Goal: Register for event/course

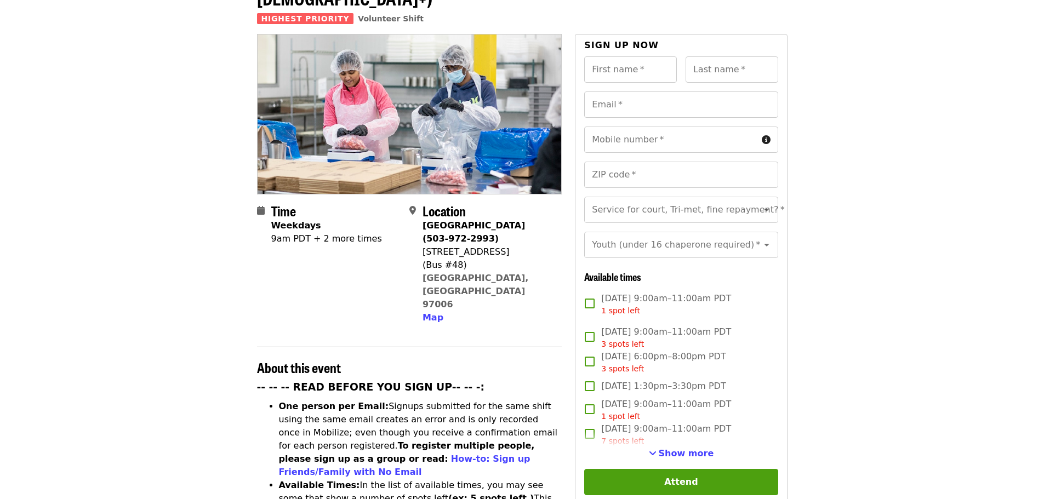
scroll to position [164, 0]
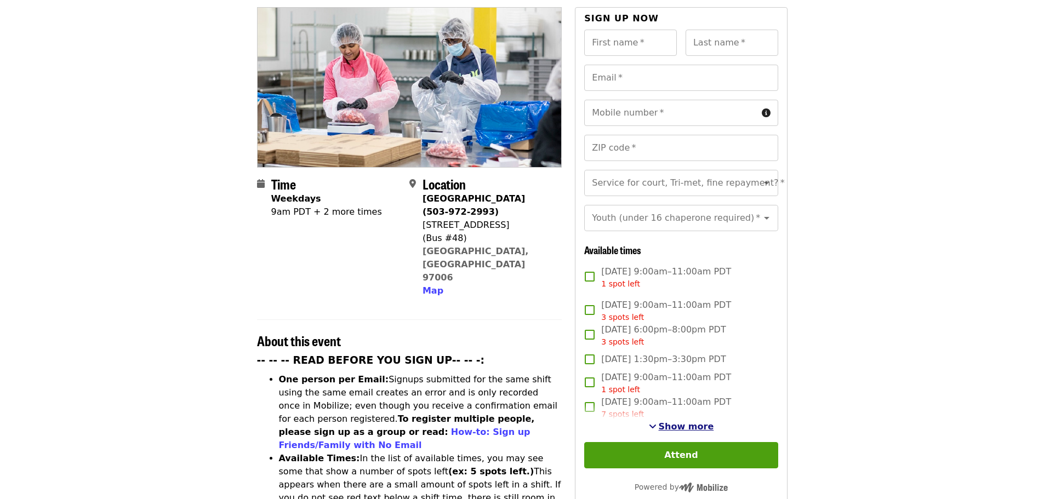
click at [680, 422] on span "Show more" at bounding box center [686, 427] width 55 height 10
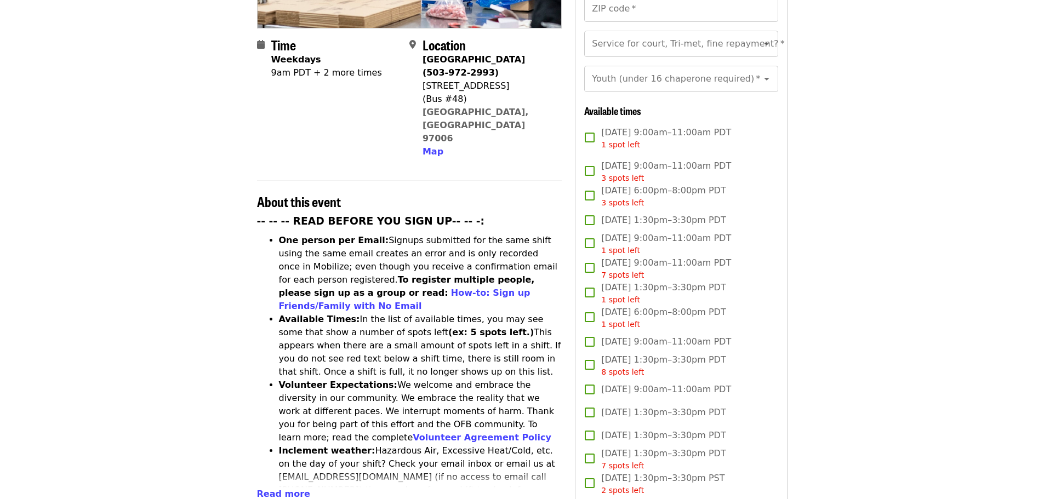
scroll to position [329, 0]
